Goal: Task Accomplishment & Management: Use online tool/utility

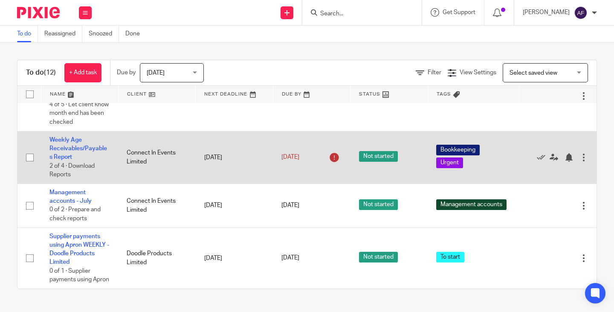
scroll to position [599, 0]
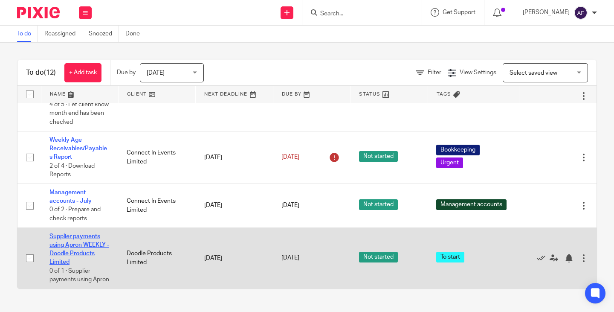
click at [72, 233] on link "Supplier payments using Apron WEEKLY - Doodle Products Limited" at bounding box center [79, 249] width 60 height 32
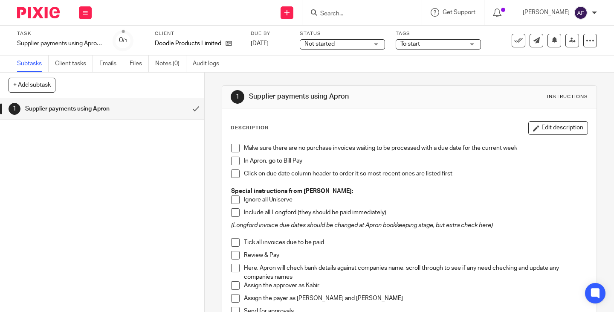
click at [74, 178] on div "1 Supplier payments using Apron" at bounding box center [102, 205] width 204 height 214
click at [89, 12] on button at bounding box center [85, 12] width 13 height 13
click at [84, 38] on link "Work" at bounding box center [81, 40] width 15 height 6
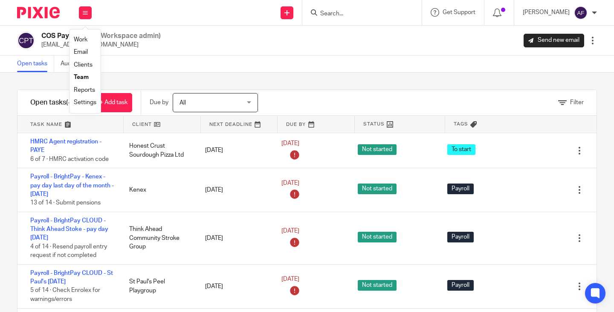
click at [87, 63] on link "Clients" at bounding box center [83, 65] width 19 height 6
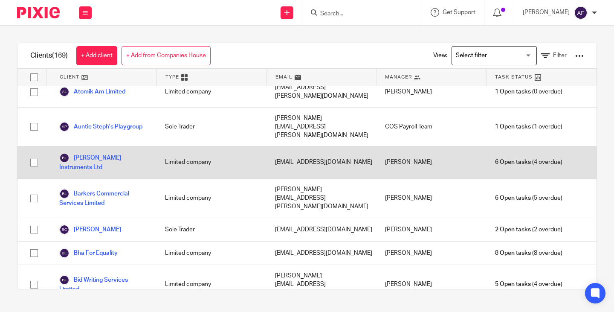
scroll to position [384, 0]
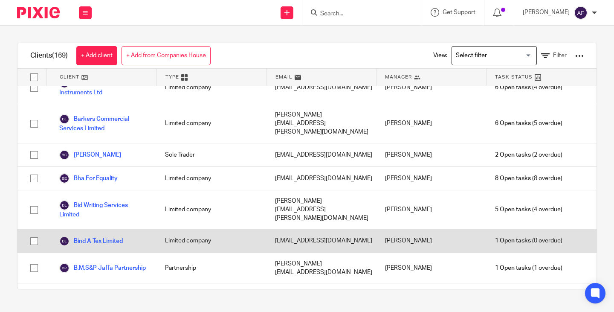
click at [103, 236] on link "Bind A Tex Limited" at bounding box center [91, 241] width 64 height 10
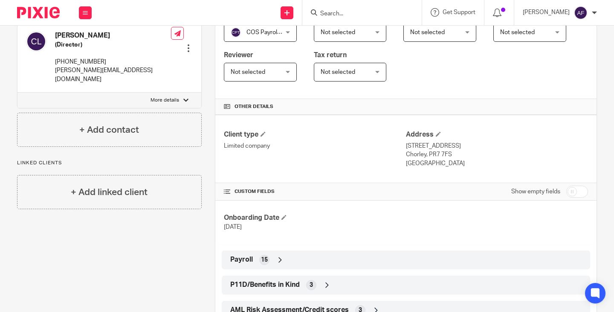
scroll to position [171, 0]
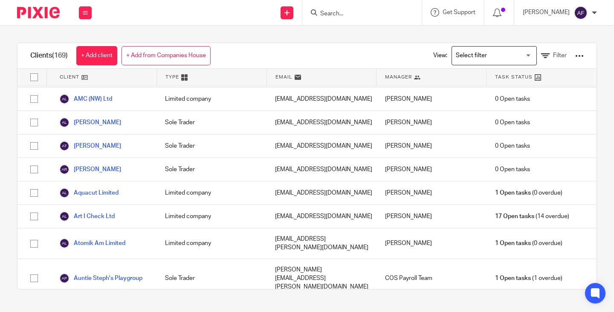
scroll to position [171, 0]
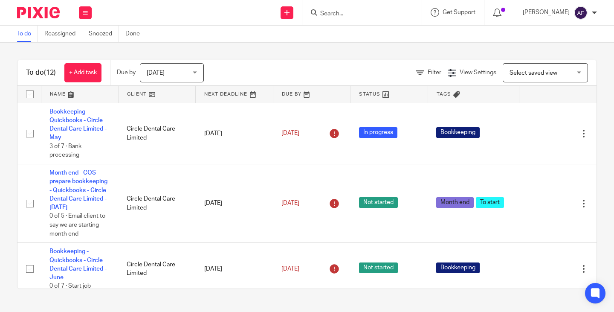
click at [392, 7] on form at bounding box center [365, 12] width 91 height 11
click at [393, 14] on input "Search" at bounding box center [358, 14] width 77 height 8
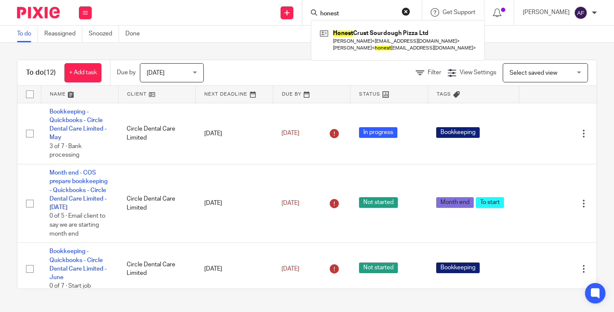
type input "honest"
click at [396, 26] on div "Honest Crust Sourdough Pizza Ltd [PERSON_NAME] < [EMAIL_ADDRESS][DOMAIN_NAME] >…" at bounding box center [398, 40] width 174 height 40
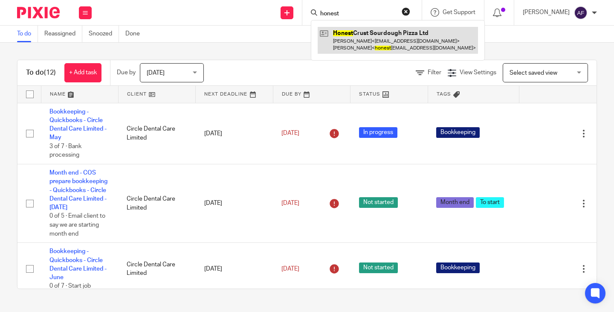
click at [394, 38] on link at bounding box center [398, 40] width 160 height 26
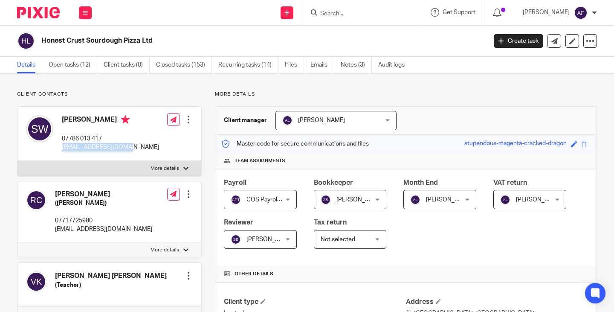
drag, startPoint x: 133, startPoint y: 149, endPoint x: 61, endPoint y: 150, distance: 72.1
click at [61, 150] on div "[PERSON_NAME] 07786 013 417 [EMAIL_ADDRESS][DOMAIN_NAME] Edit contact Create cl…" at bounding box center [109, 134] width 184 height 54
copy p "slwolkowski@gmail.com"
click at [75, 61] on link "Open tasks (12)" at bounding box center [73, 65] width 49 height 17
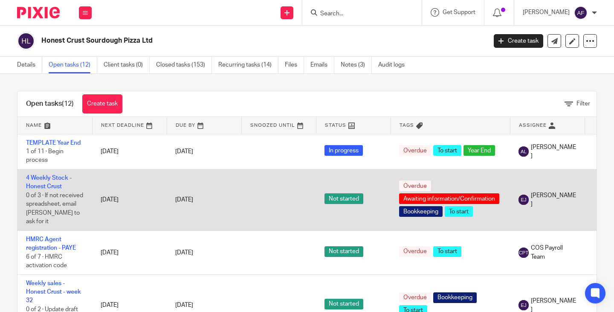
scroll to position [128, 0]
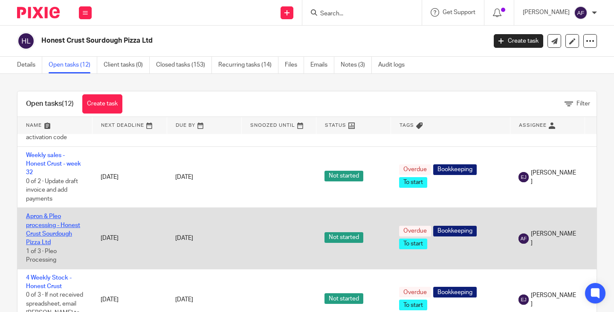
click at [50, 215] on link "Apron & Pleo processing - Honest Crust Sourdough Pizza Ltd" at bounding box center [53, 229] width 54 height 32
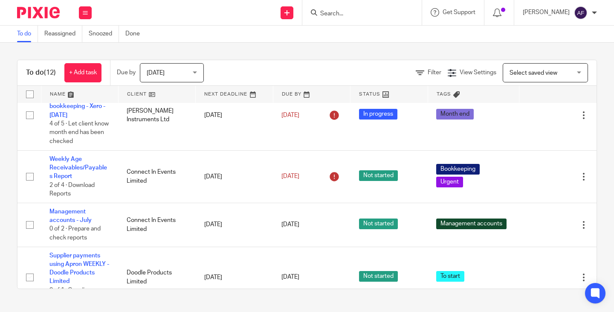
scroll to position [599, 0]
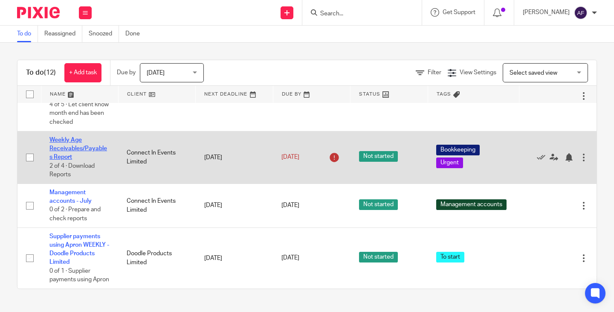
click at [56, 137] on link "Weekly Age Receivables/Payables Report" at bounding box center [78, 148] width 58 height 23
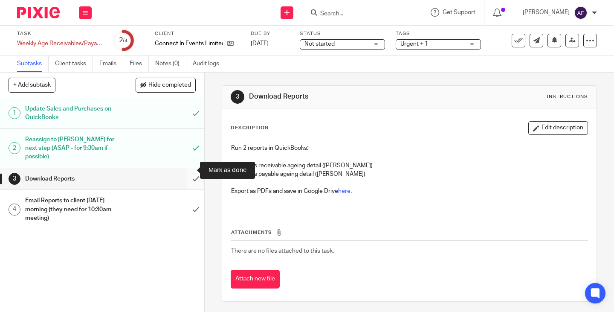
click at [189, 171] on input "submit" at bounding box center [102, 178] width 204 height 21
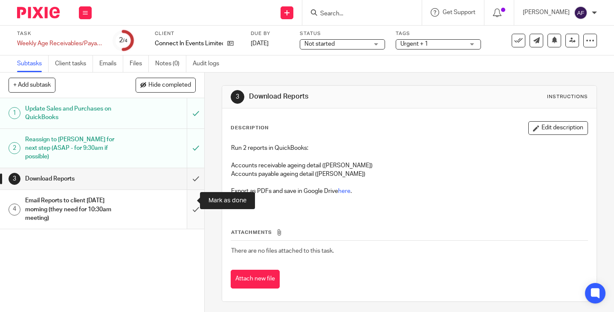
click at [189, 199] on input "submit" at bounding box center [102, 209] width 204 height 39
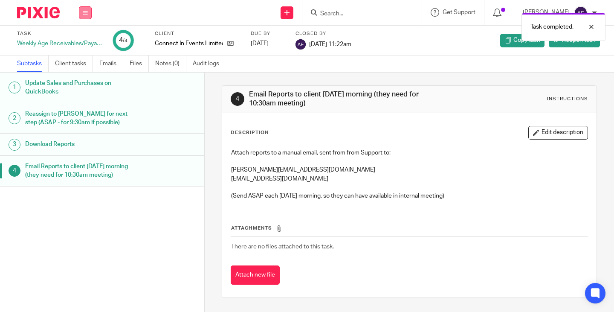
click at [84, 12] on icon at bounding box center [85, 12] width 5 height 5
click at [88, 38] on link "Work" at bounding box center [81, 40] width 15 height 6
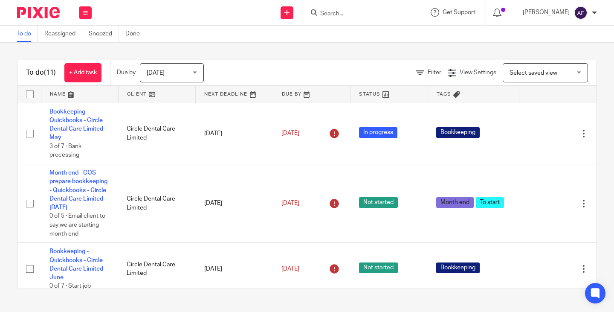
click at [136, 95] on link at bounding box center [157, 94] width 77 height 17
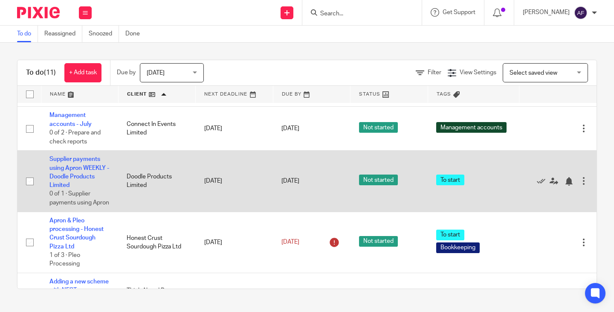
scroll to position [461, 0]
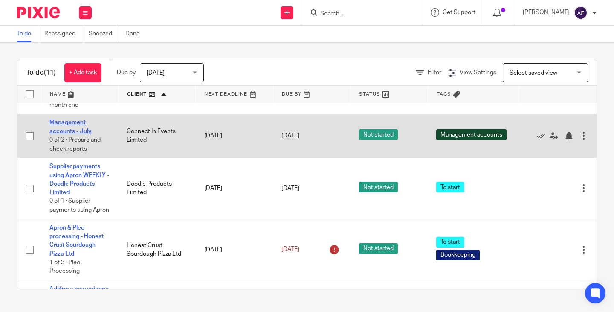
click at [71, 134] on link "Management accounts - July" at bounding box center [70, 126] width 42 height 15
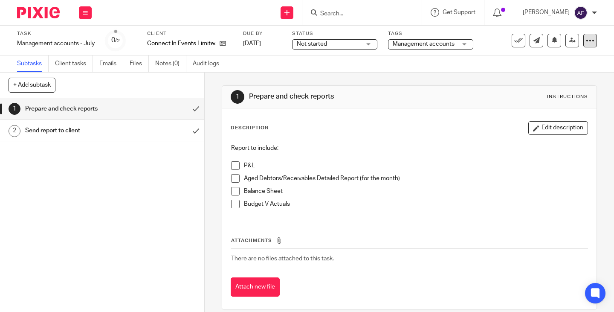
click at [587, 38] on icon at bounding box center [590, 40] width 9 height 9
click at [558, 100] on span "Change schedule" at bounding box center [553, 99] width 47 height 6
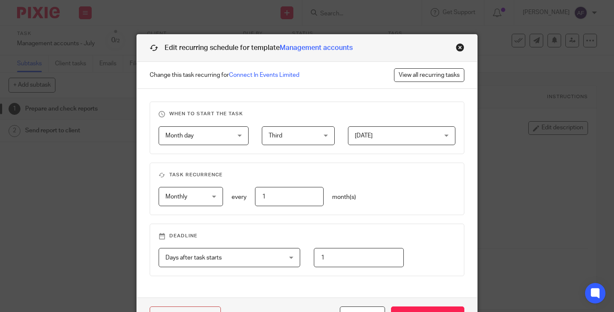
click at [458, 50] on div "Close this dialog window" at bounding box center [460, 47] width 9 height 9
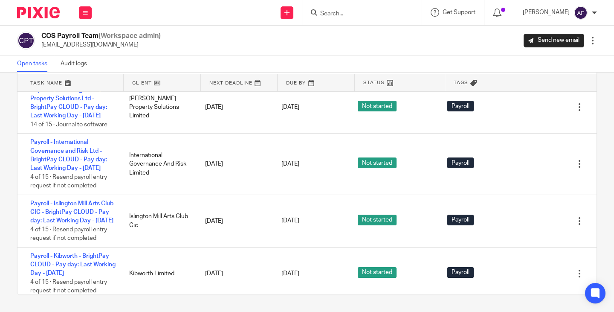
scroll to position [1451, 0]
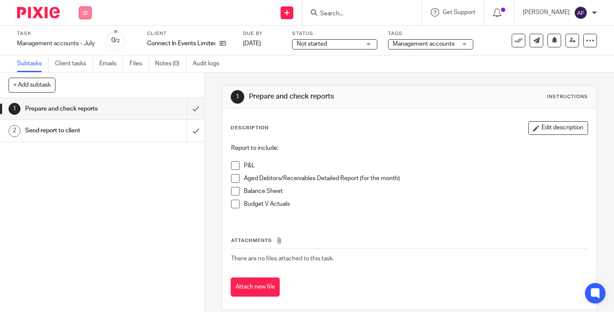
click at [84, 14] on icon at bounding box center [85, 12] width 5 height 5
click at [86, 39] on link "Work" at bounding box center [81, 40] width 15 height 6
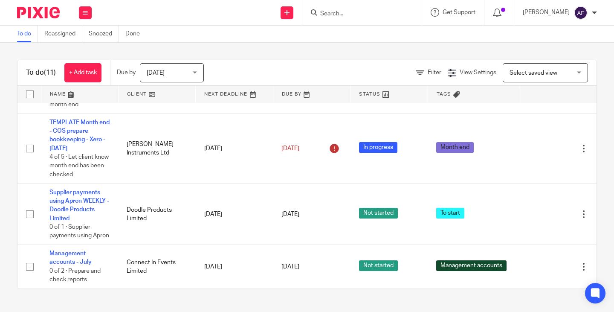
scroll to position [546, 0]
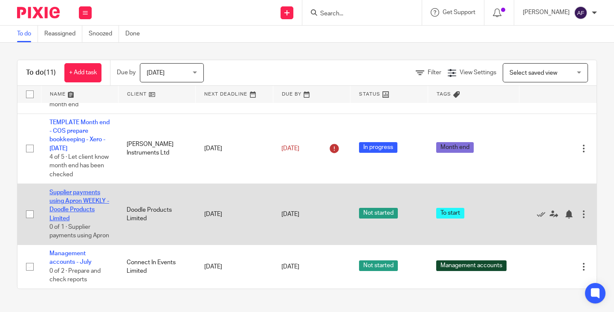
click at [93, 189] on link "Supplier payments using Apron WEEKLY - Doodle Products Limited" at bounding box center [79, 205] width 60 height 32
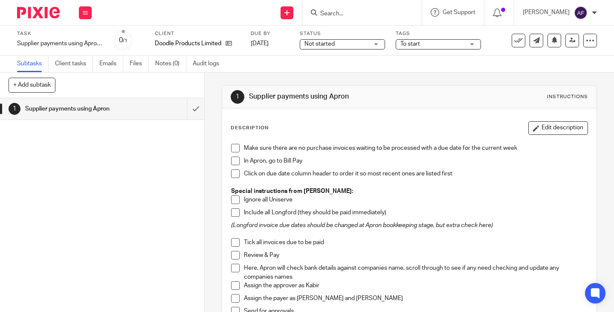
click at [49, 160] on div "1 Supplier payments using Apron" at bounding box center [102, 205] width 204 height 214
